Goal: Task Accomplishment & Management: Use online tool/utility

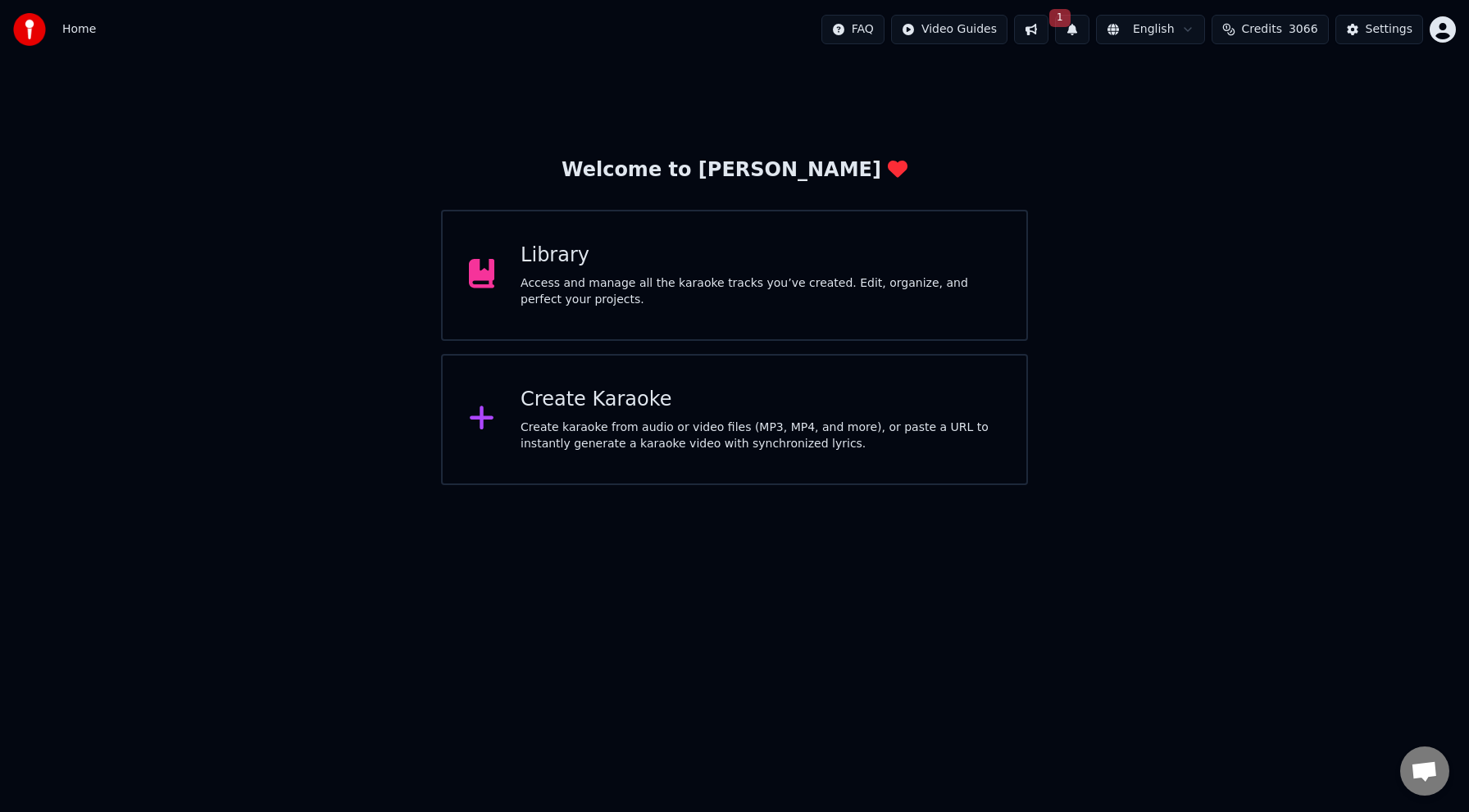
click at [604, 402] on div "Create Karaoke" at bounding box center [760, 400] width 480 height 26
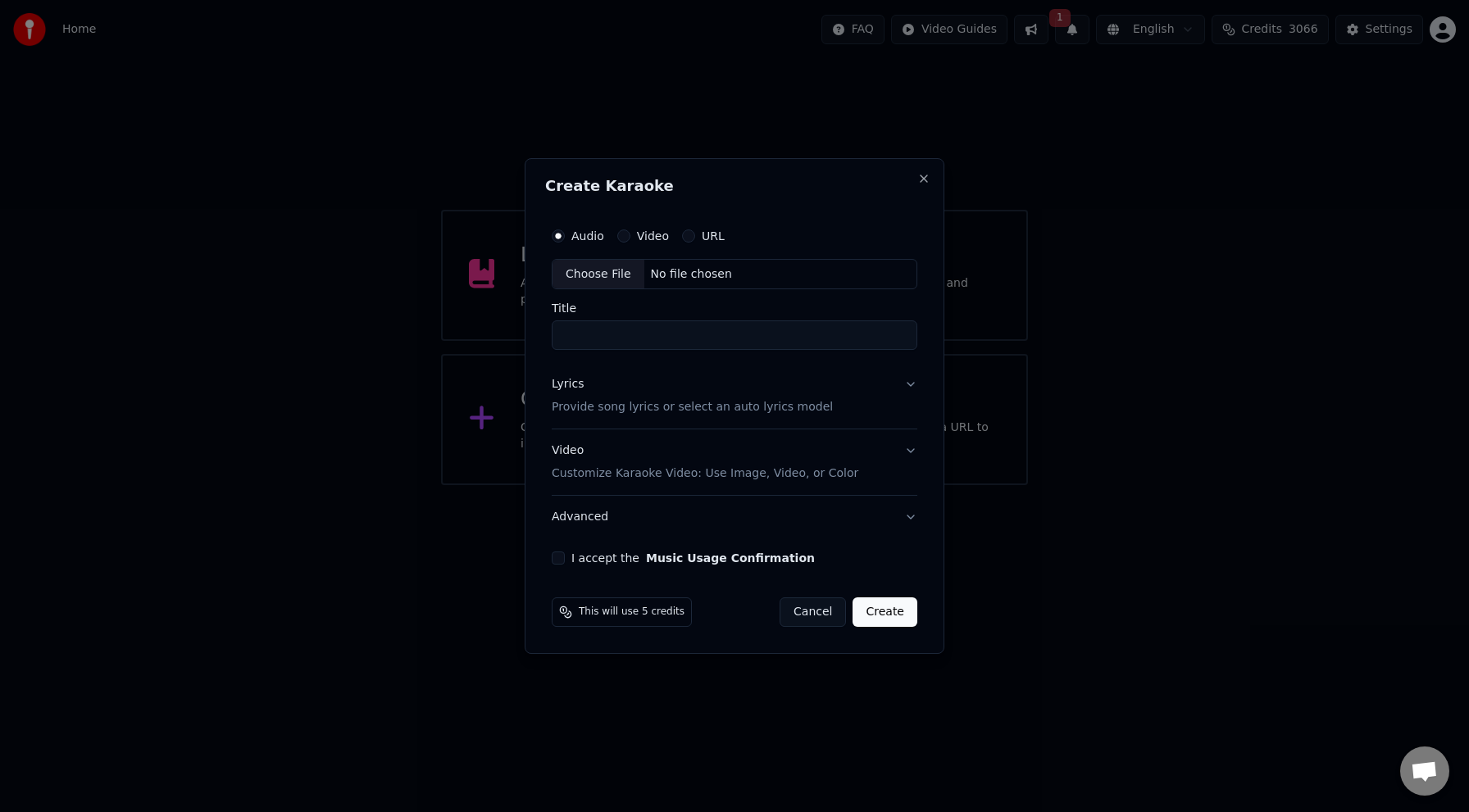
click at [572, 392] on div "Lyrics" at bounding box center [568, 385] width 32 height 17
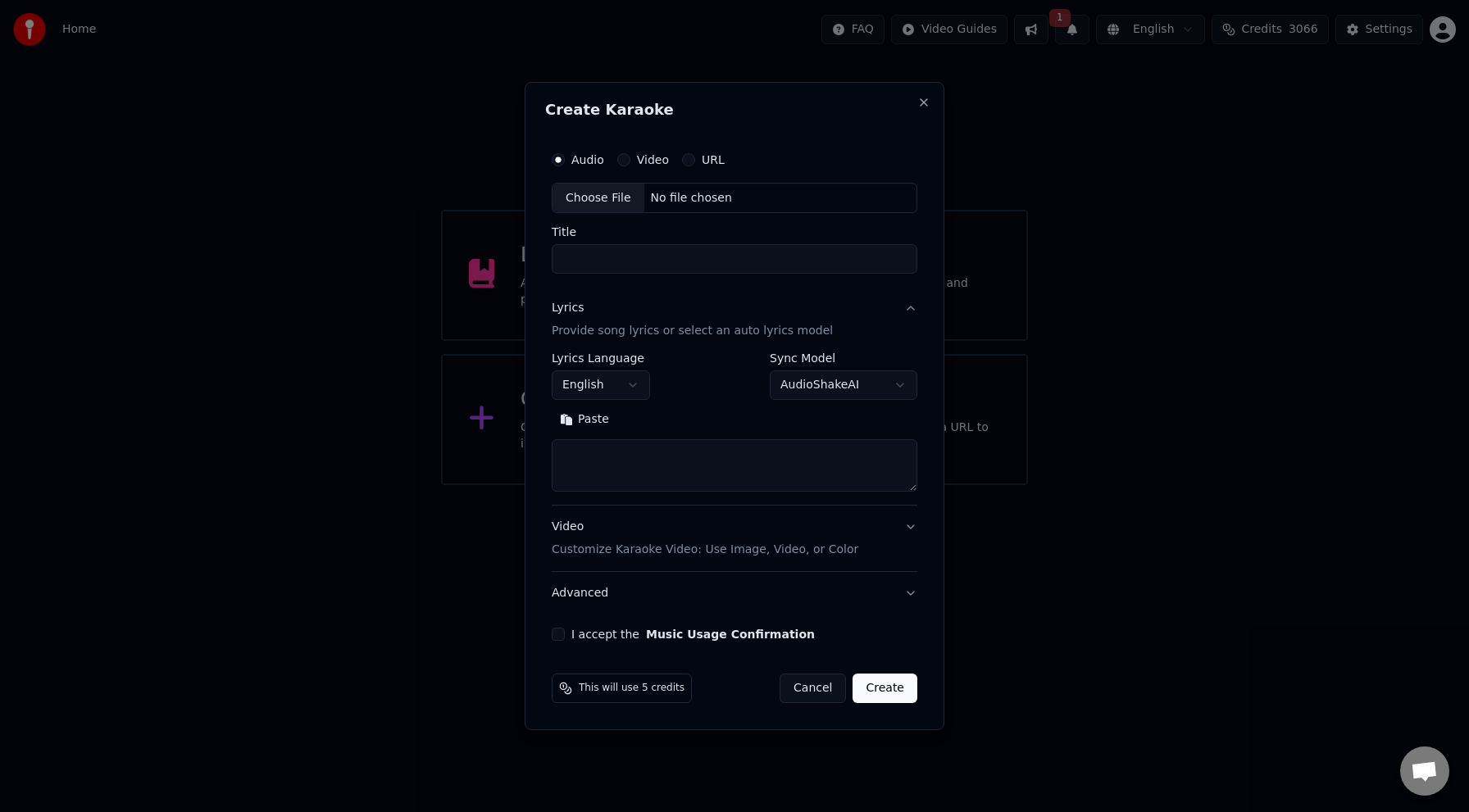
click at [586, 390] on button "English" at bounding box center [601, 385] width 98 height 29
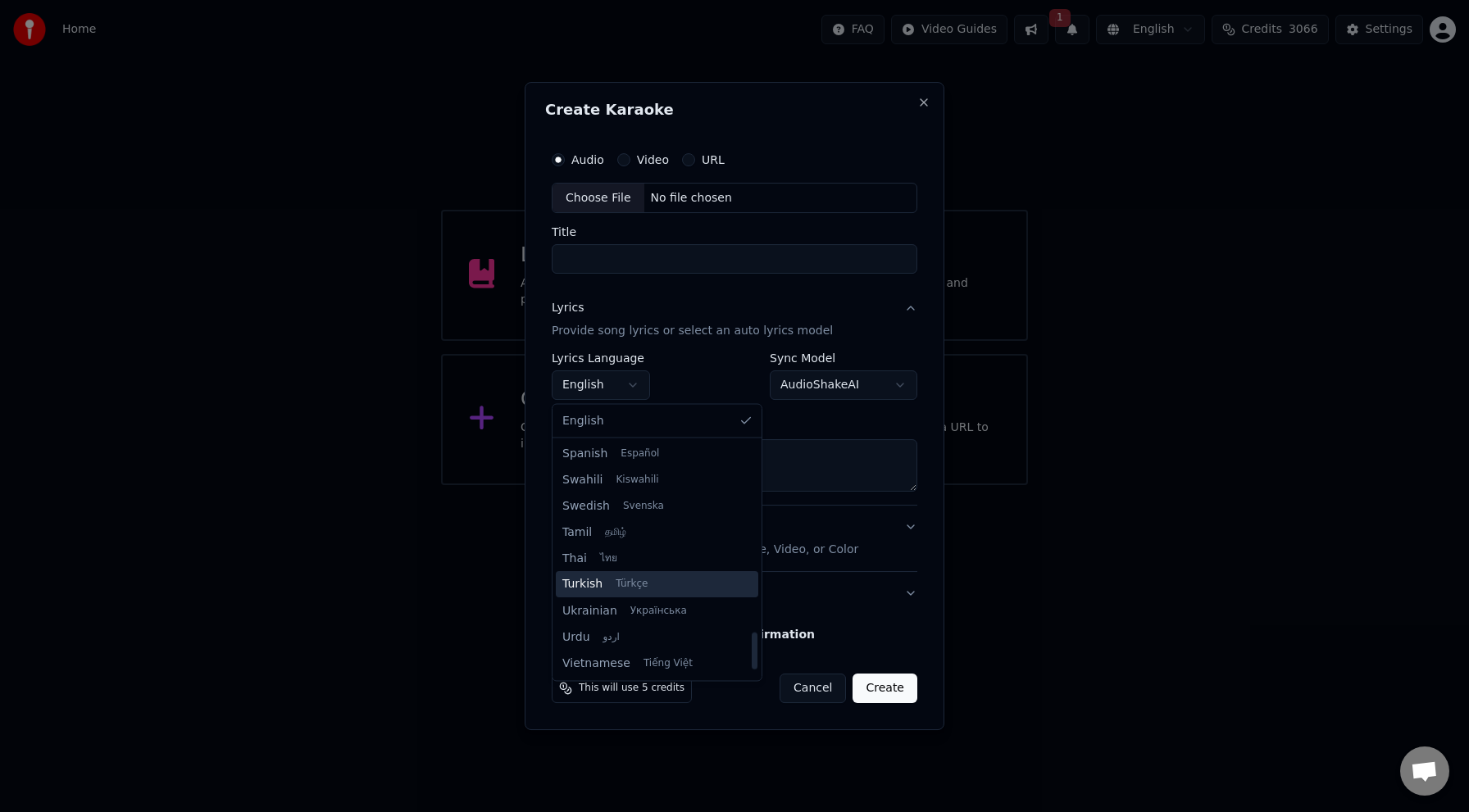
scroll to position [1235, 0]
select select "**"
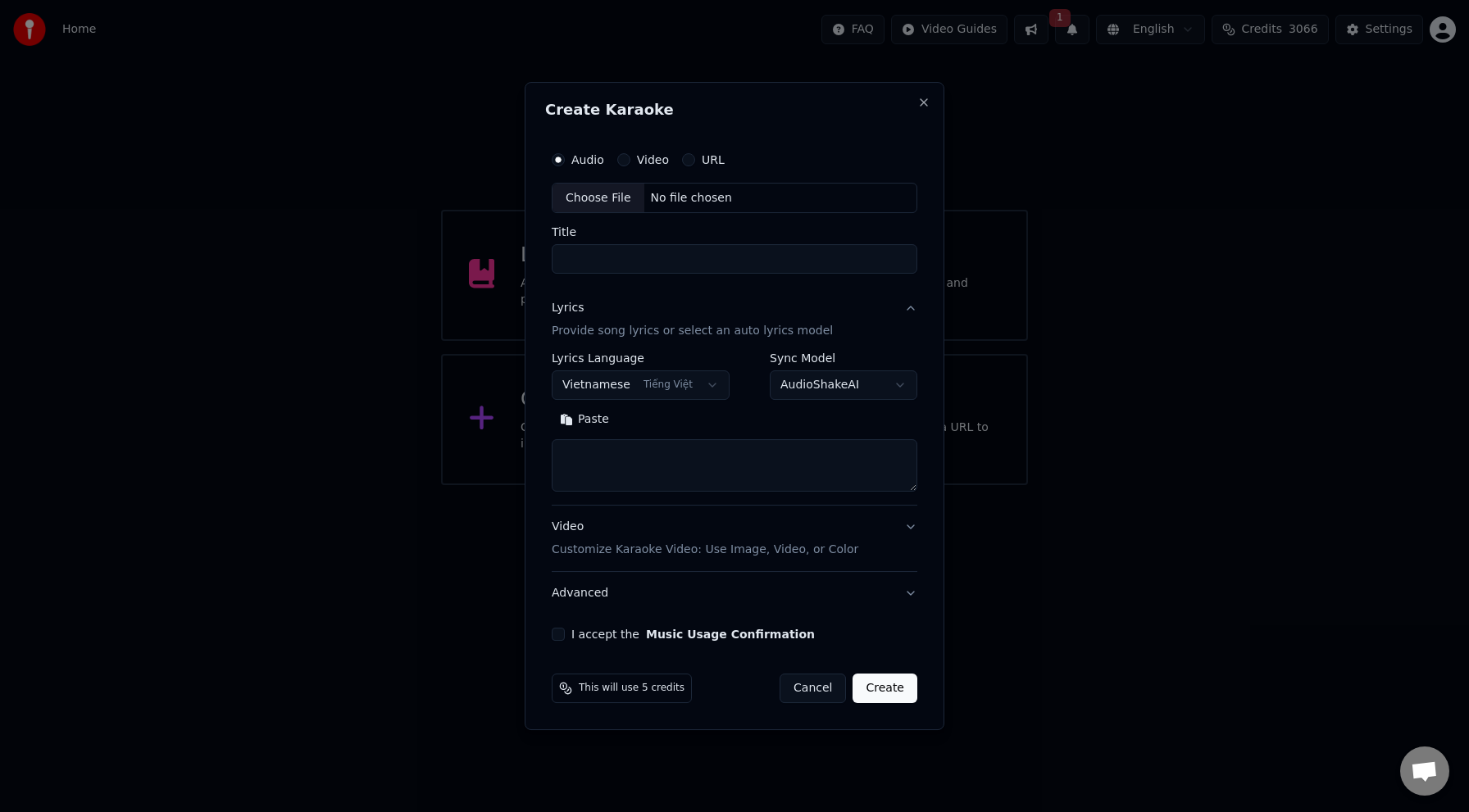
click at [653, 457] on textarea at bounding box center [734, 466] width 365 height 52
paste textarea "**********"
type textarea "**********"
click at [604, 202] on div "Choose File" at bounding box center [598, 198] width 92 height 29
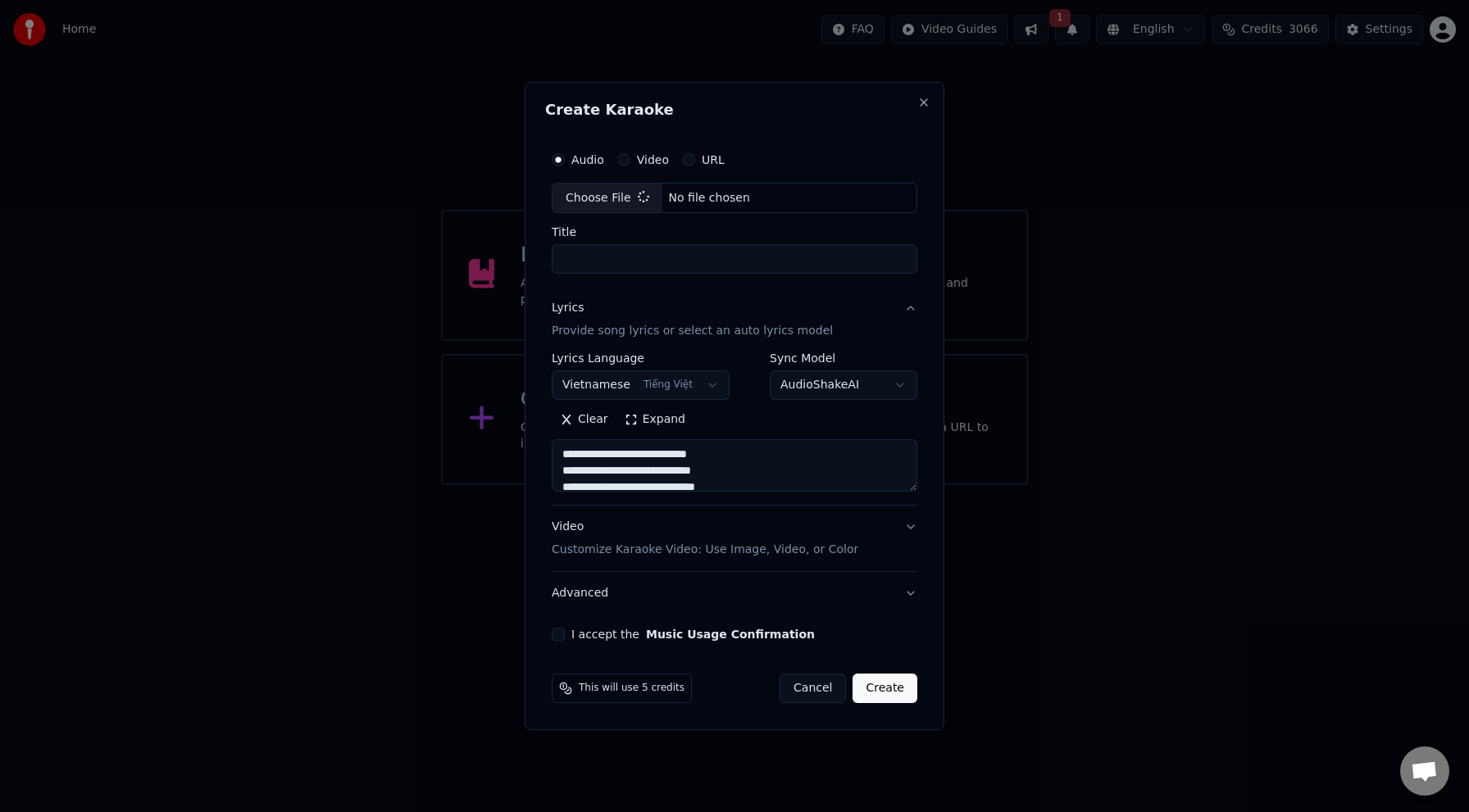
type input "**********"
click at [653, 547] on p "Customize Karaoke Video: Use Image, Video, or Color" at bounding box center [701, 550] width 307 height 17
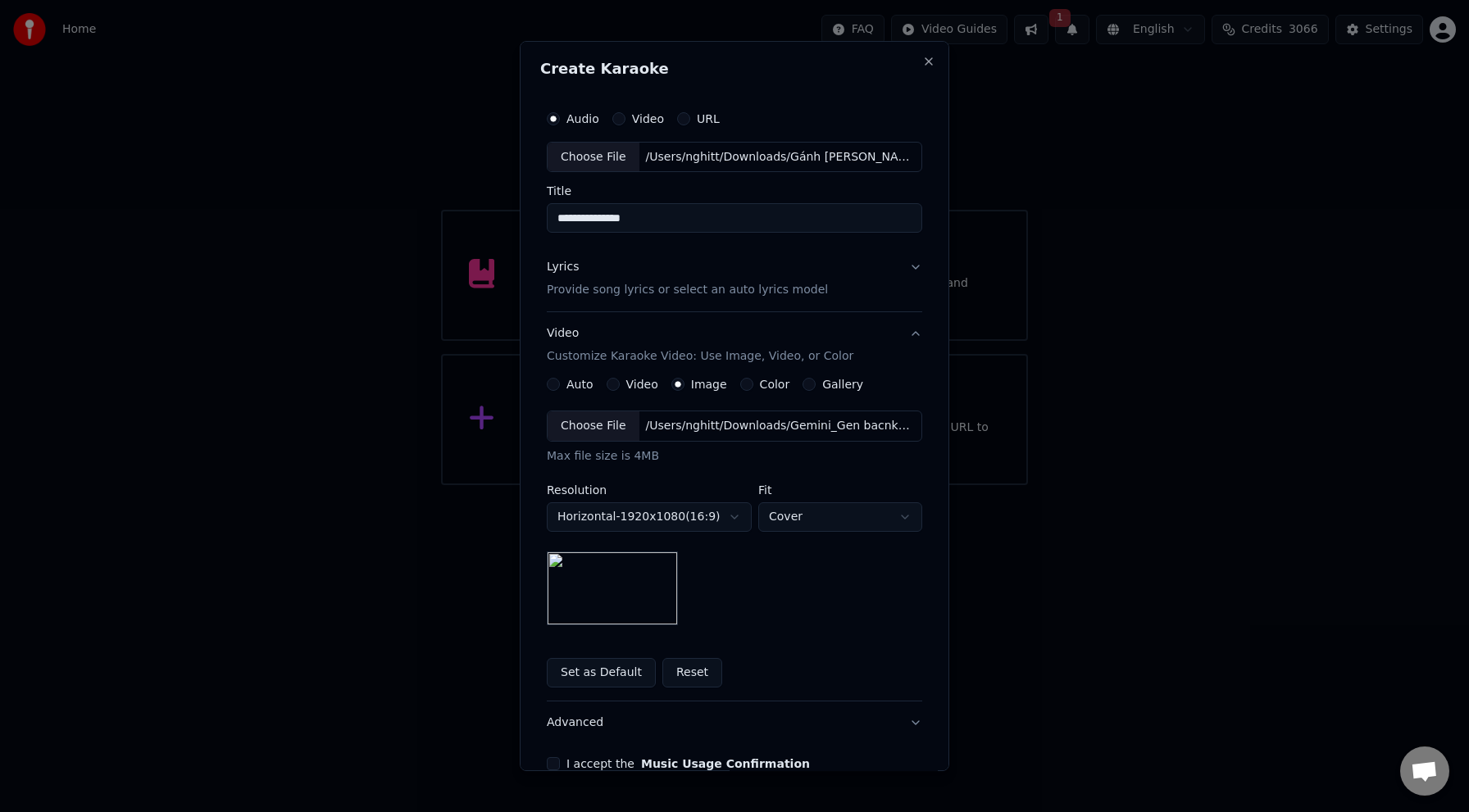
click at [621, 432] on div "Choose File" at bounding box center [593, 426] width 92 height 29
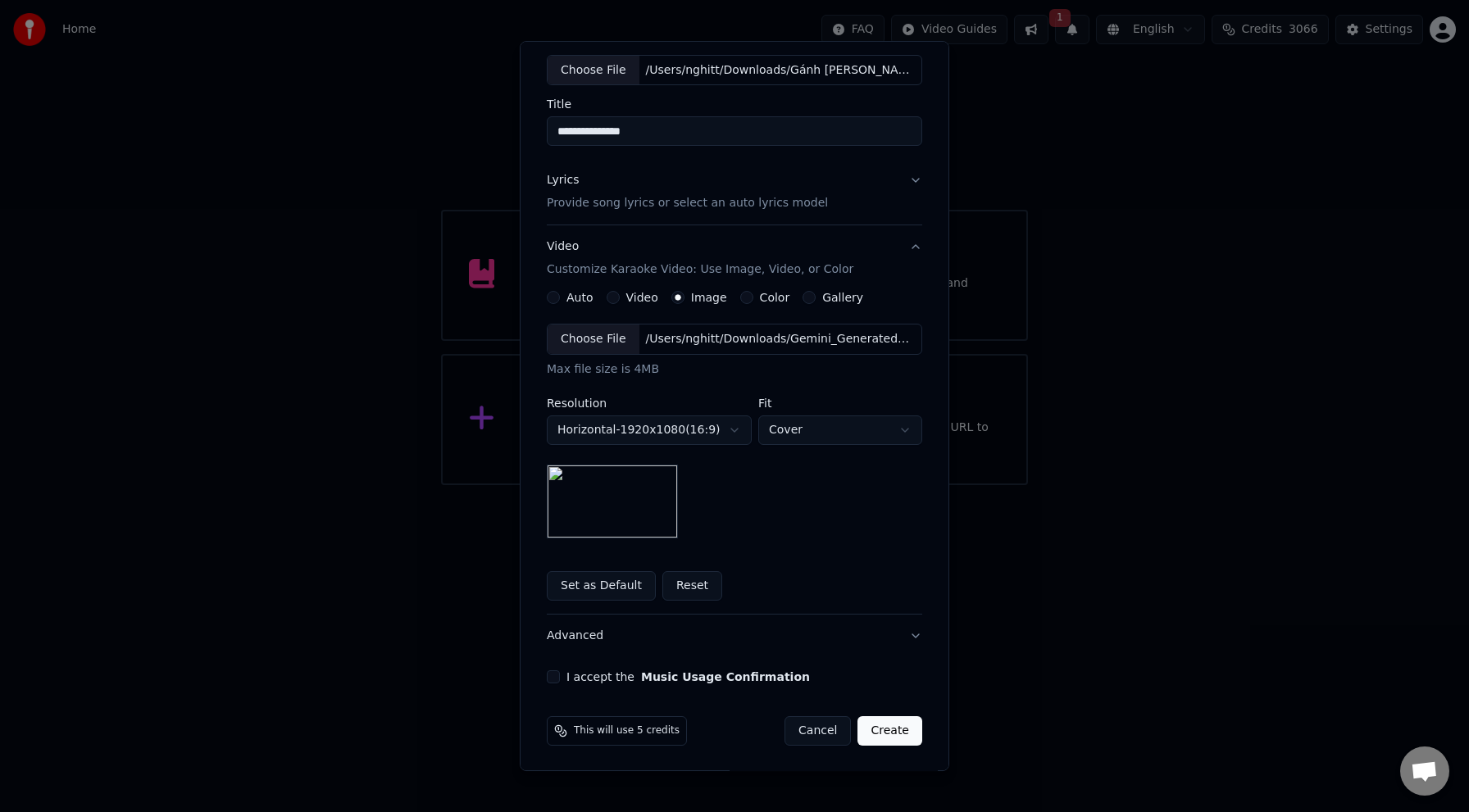
scroll to position [88, 0]
click at [560, 673] on div "I accept the Music Usage Confirmation" at bounding box center [734, 676] width 375 height 13
click at [553, 676] on button "I accept the Music Usage Confirmation" at bounding box center [553, 676] width 13 height 13
click at [895, 729] on button "Create" at bounding box center [889, 729] width 65 height 29
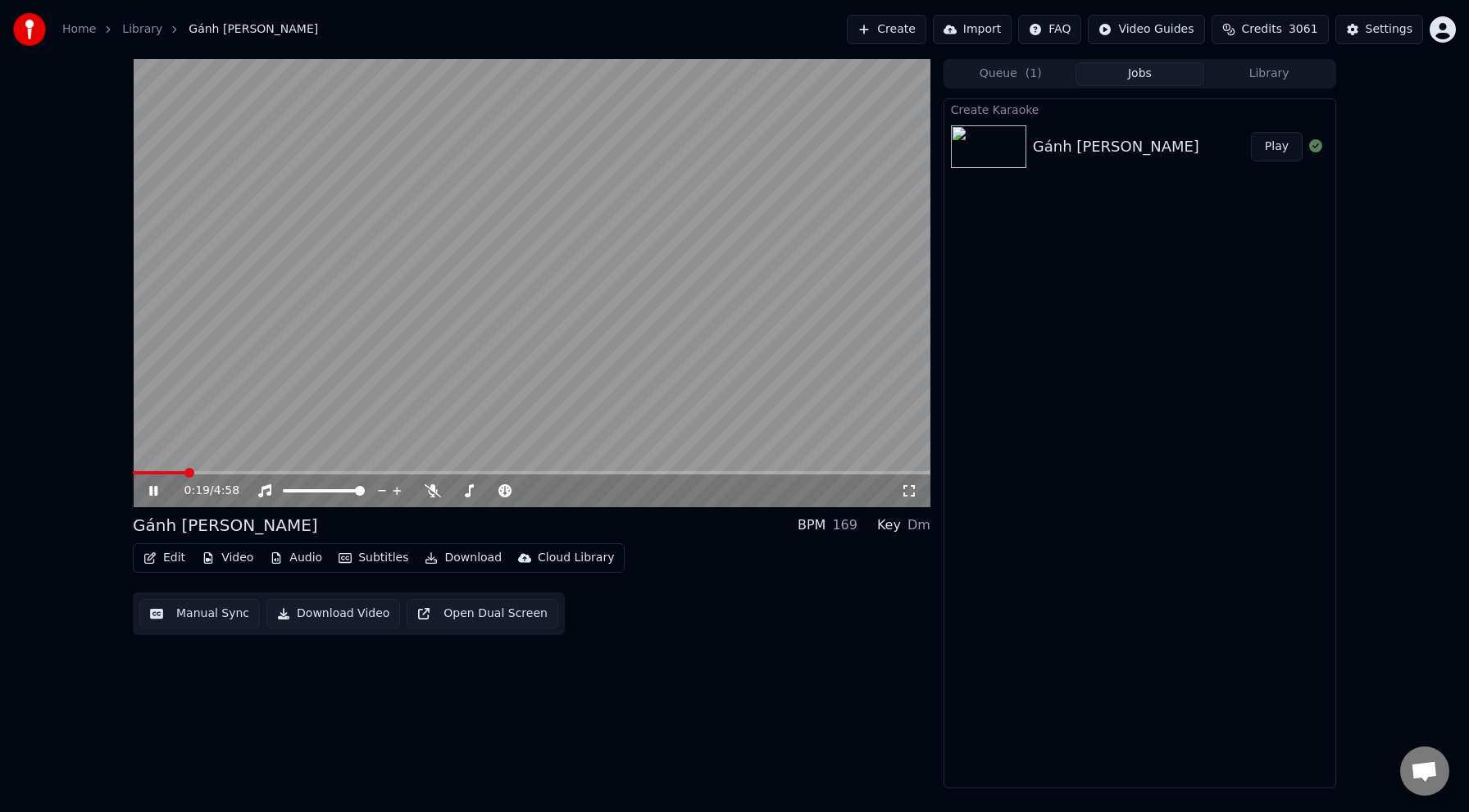
click at [158, 485] on icon at bounding box center [165, 491] width 39 height 13
click at [433, 490] on icon at bounding box center [433, 491] width 17 height 13
click at [158, 495] on icon at bounding box center [165, 491] width 39 height 13
click at [154, 490] on icon at bounding box center [154, 491] width 10 height 12
click at [464, 474] on span at bounding box center [532, 473] width 798 height 3
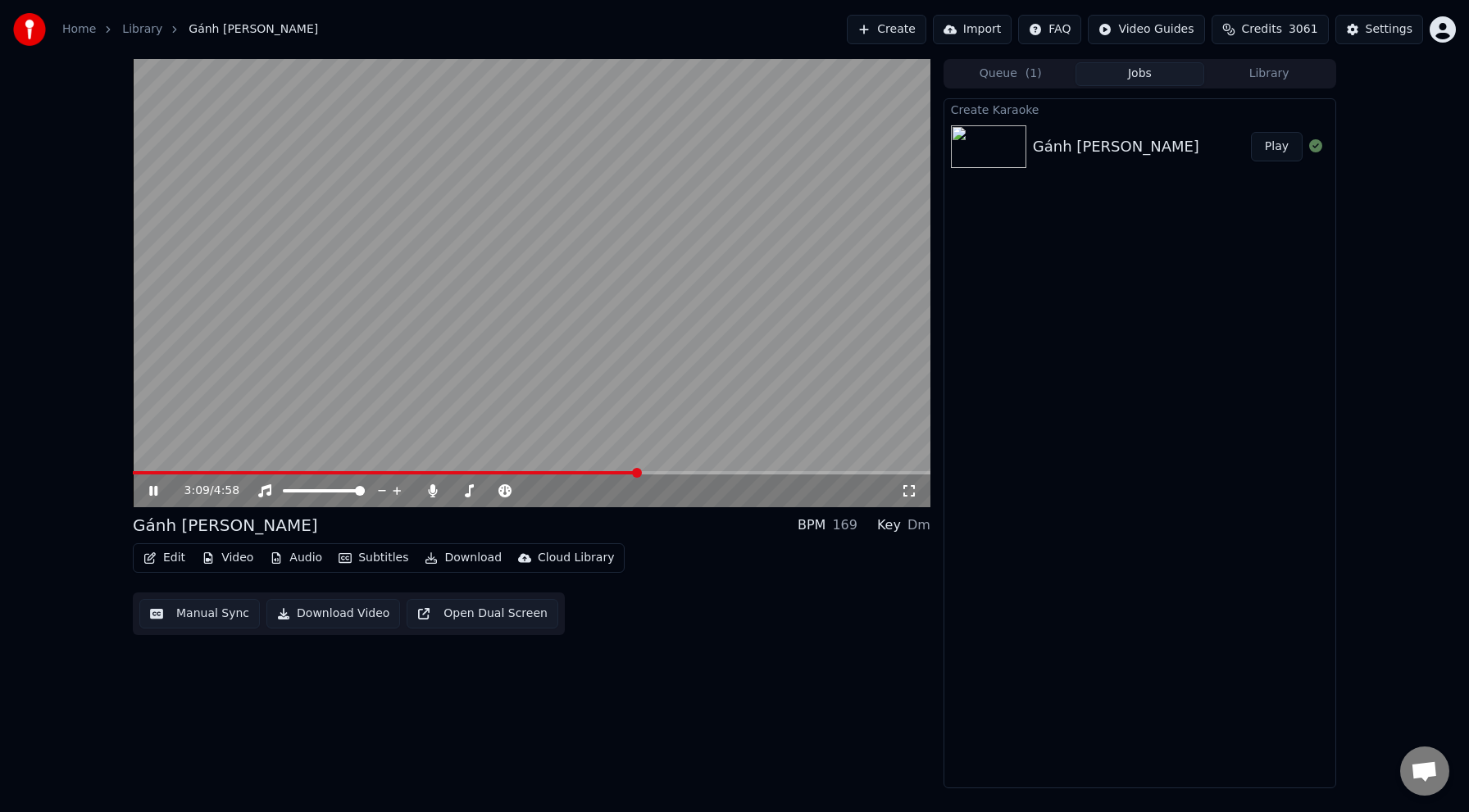
click at [637, 471] on span at bounding box center [532, 473] width 798 height 3
click at [732, 471] on span at bounding box center [532, 473] width 798 height 3
click at [152, 491] on icon at bounding box center [154, 491] width 8 height 10
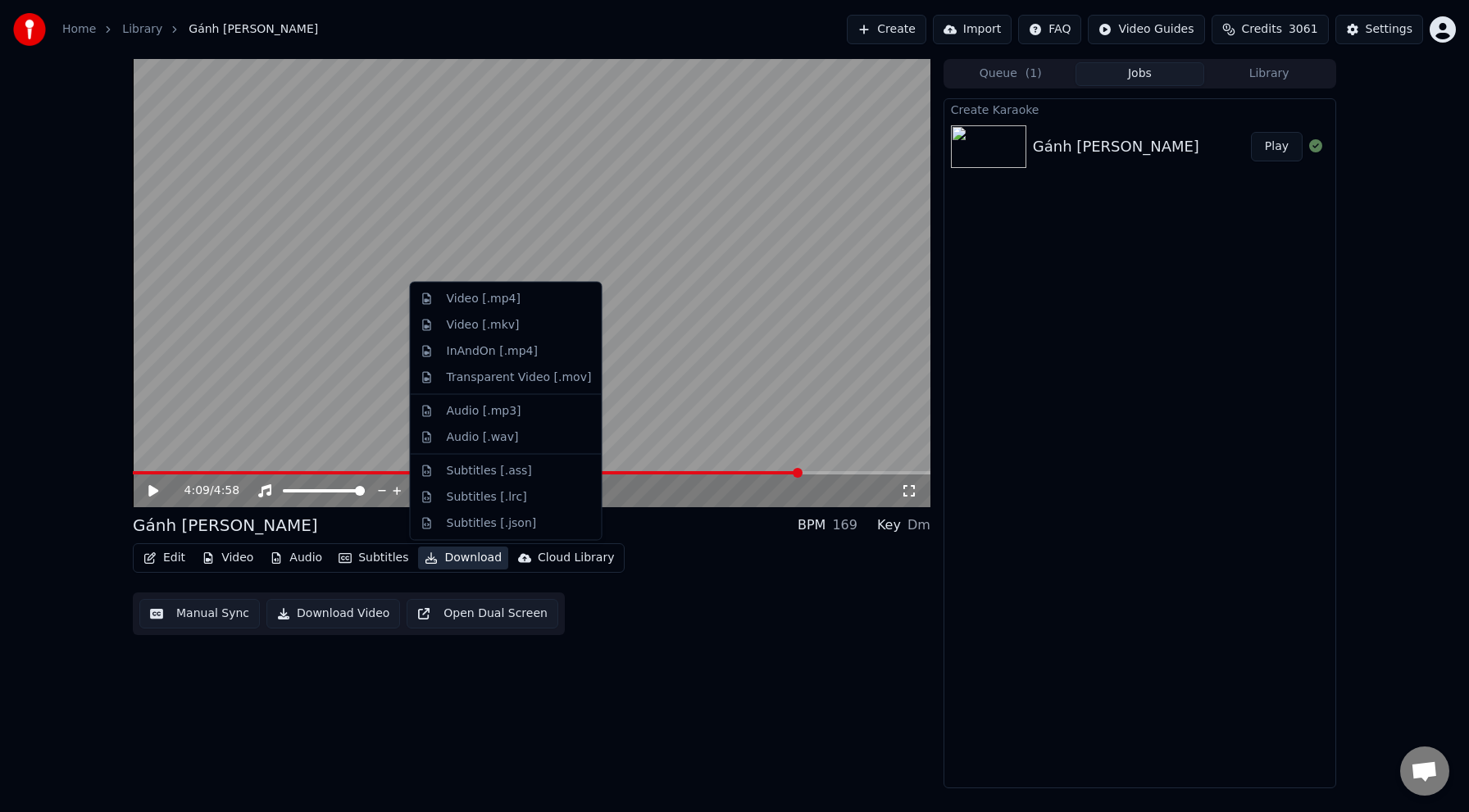
click at [454, 556] on button "Download" at bounding box center [463, 558] width 90 height 23
click at [531, 306] on div "Video [.mp4]" at bounding box center [519, 300] width 145 height 17
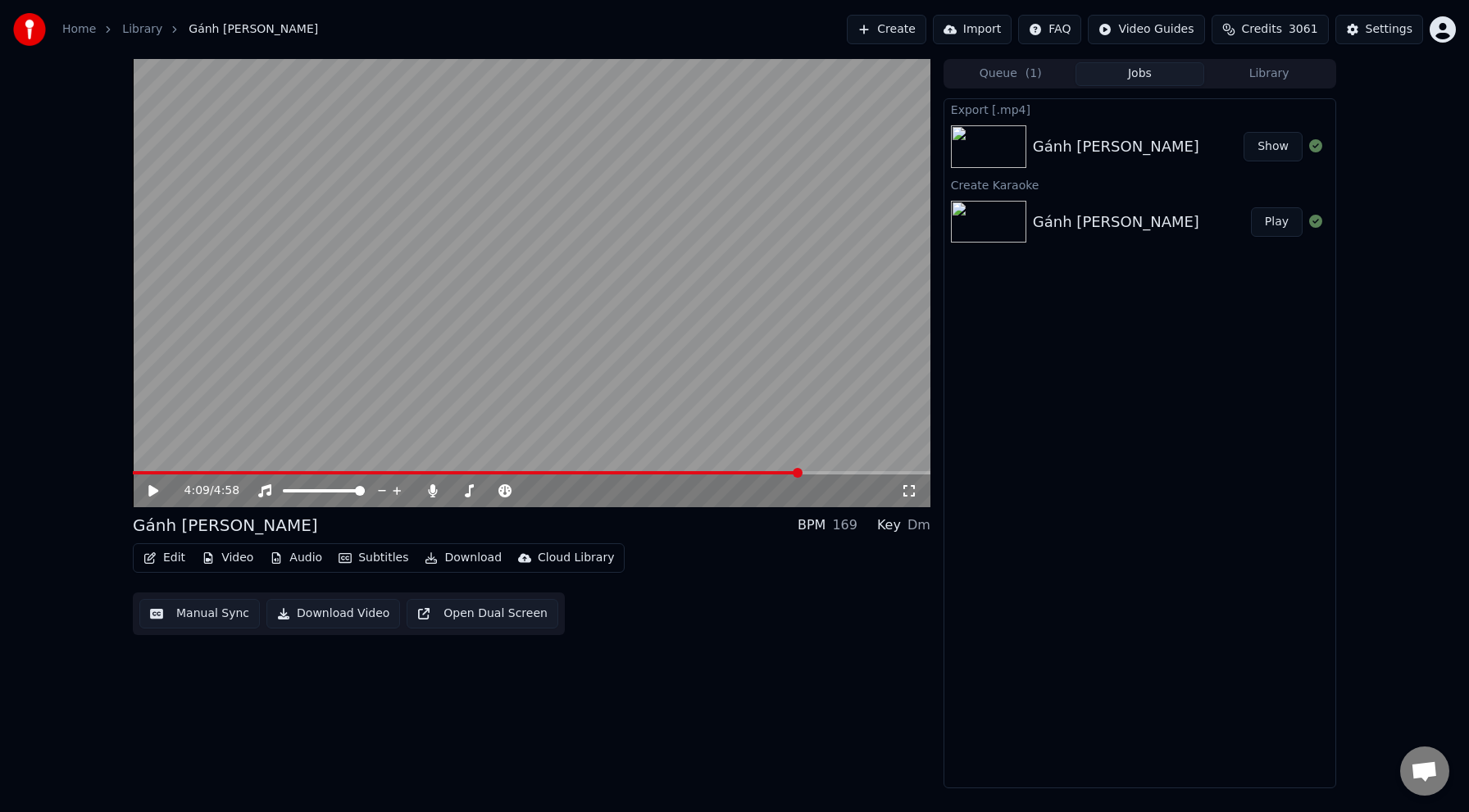
click at [1282, 148] on button "Show" at bounding box center [1273, 146] width 59 height 29
